Goal: Navigation & Orientation: Understand site structure

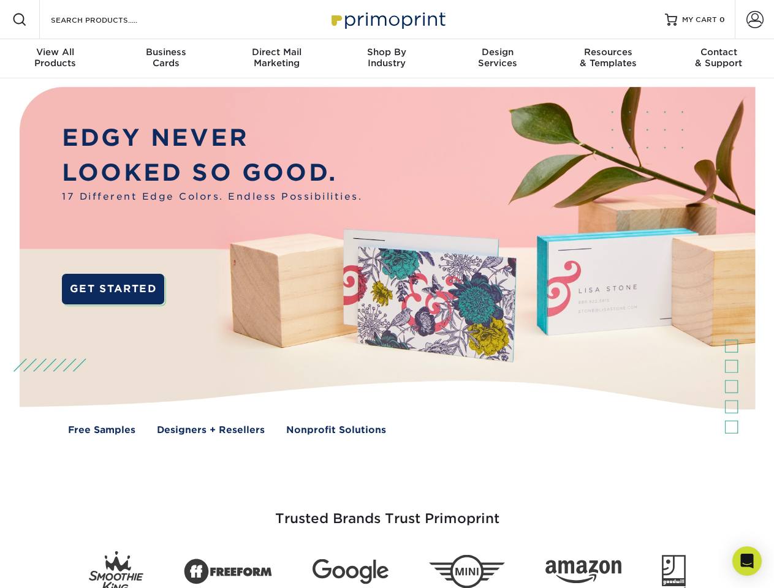
click at [387, 294] on img at bounding box center [387, 269] width 766 height 383
click at [20, 20] on span at bounding box center [19, 19] width 15 height 15
click at [754, 20] on span at bounding box center [755, 19] width 17 height 17
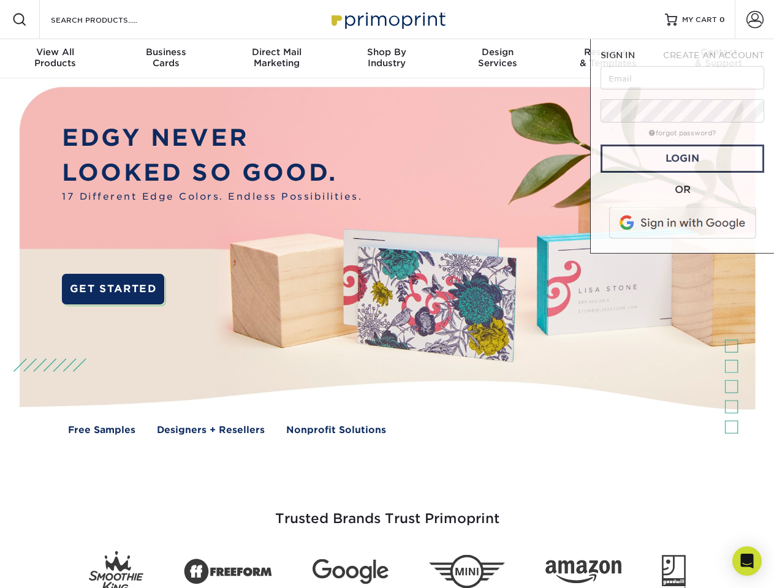
click at [55, 59] on div "View All Products" at bounding box center [55, 58] width 110 height 22
click at [165, 59] on div "Business Cards" at bounding box center [165, 58] width 110 height 22
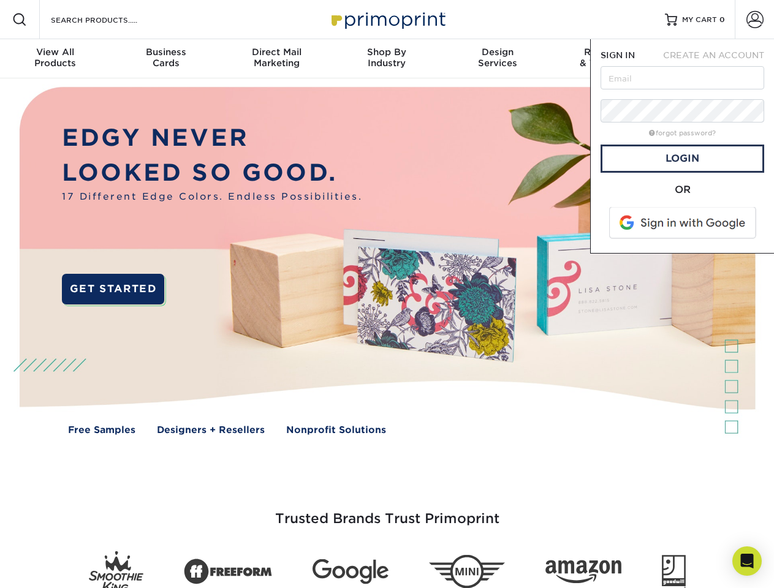
click at [276, 59] on div "Direct Mail Marketing" at bounding box center [276, 58] width 110 height 22
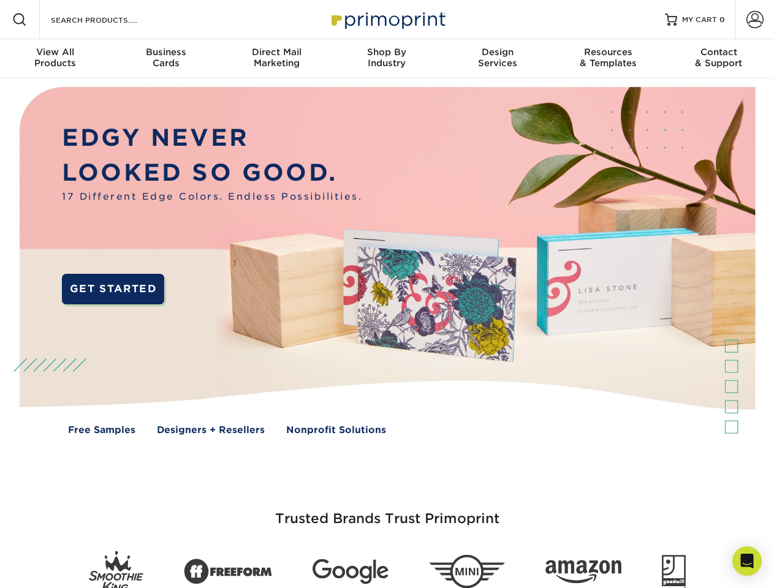
click at [387, 59] on div "Shop By Industry" at bounding box center [387, 58] width 110 height 22
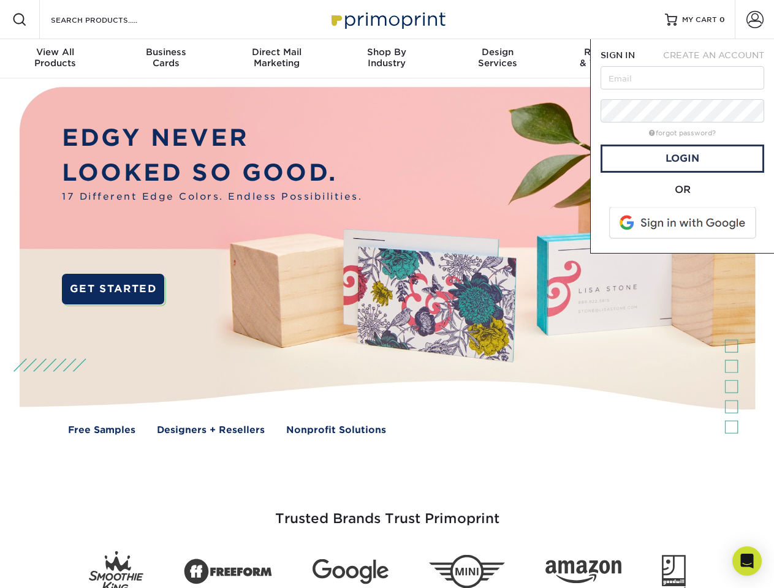
click at [498, 59] on div "Design Services" at bounding box center [498, 58] width 110 height 22
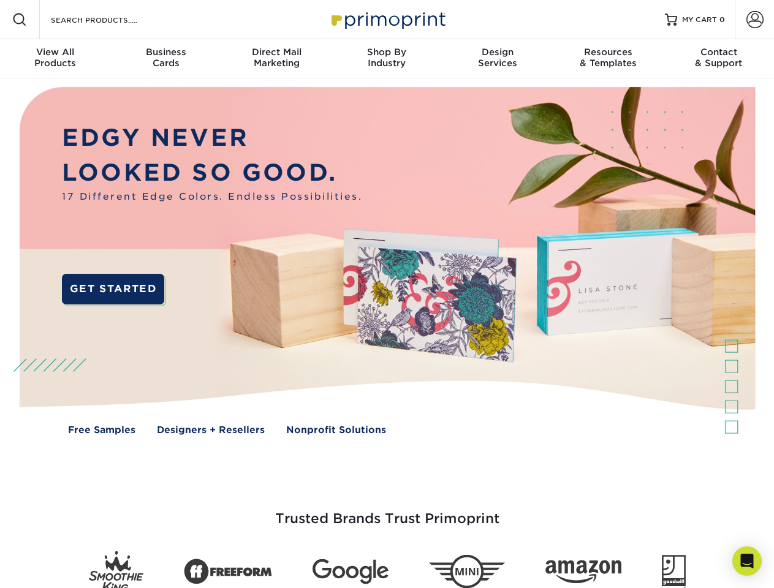
click at [608, 59] on span "SIGN IN" at bounding box center [618, 55] width 34 height 10
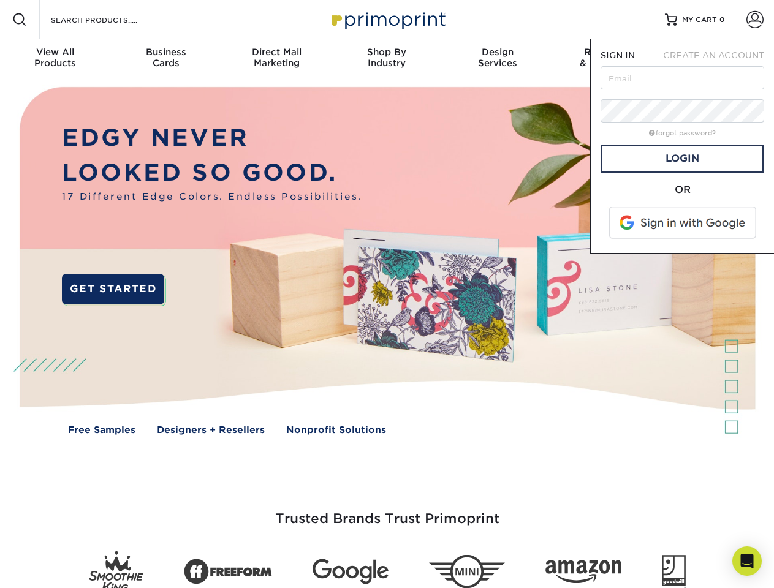
click at [719, 59] on div "Contact & Support" at bounding box center [719, 58] width 110 height 22
